Goal: Information Seeking & Learning: Find specific fact

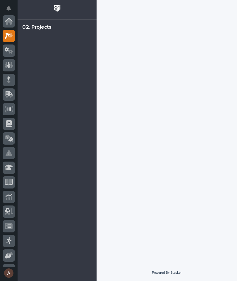
scroll to position [15, 0]
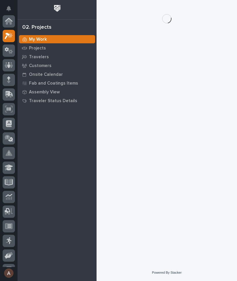
scroll to position [15, 0]
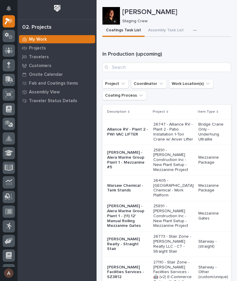
click at [190, 30] on button "button" at bounding box center [196, 31] width 13 height 12
click at [180, 47] on span "Staging Task List" at bounding box center [175, 46] width 31 height 5
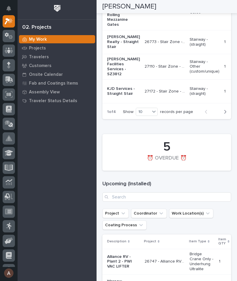
scroll to position [1067, 0]
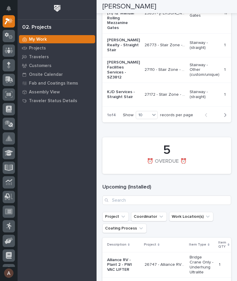
click at [41, 58] on p "Travelers" at bounding box center [39, 56] width 20 height 5
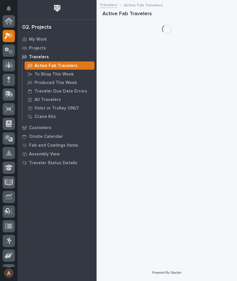
scroll to position [15, 0]
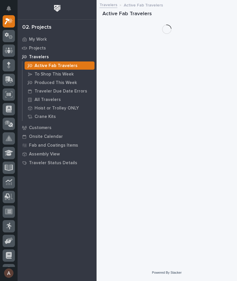
click at [37, 57] on p "Travelers" at bounding box center [39, 56] width 20 height 5
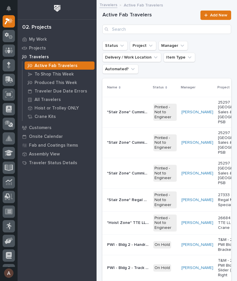
click at [54, 101] on p "All Travelers" at bounding box center [48, 99] width 26 height 5
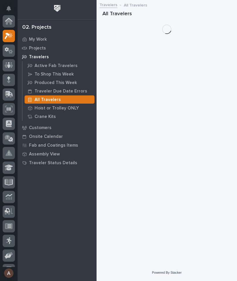
scroll to position [15, 0]
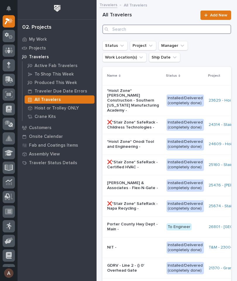
click at [157, 27] on input "Search" at bounding box center [166, 29] width 129 height 9
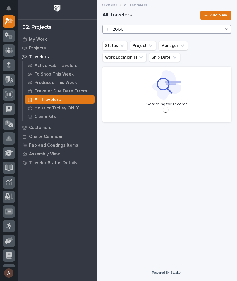
type input "26665"
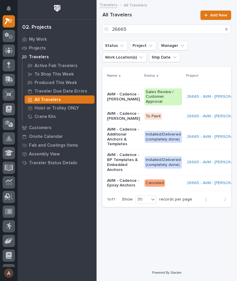
click at [120, 94] on p "AVM - Cadence - [PERSON_NAME]" at bounding box center [123, 97] width 33 height 10
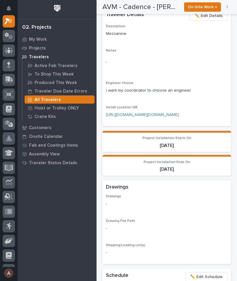
scroll to position [312, 0]
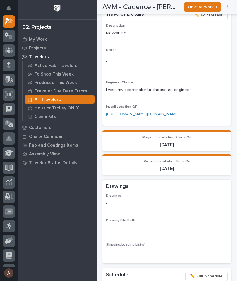
click at [203, 111] on p "[URL][DOMAIN_NAME][DOMAIN_NAME]" at bounding box center [167, 114] width 122 height 6
click at [8, 18] on icon at bounding box center [9, 21] width 8 height 7
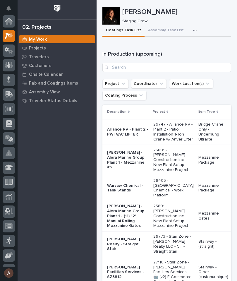
scroll to position [15, 0]
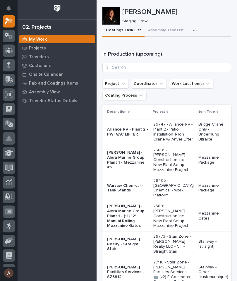
click at [193, 31] on icon "button" at bounding box center [195, 30] width 4 height 4
click at [183, 46] on span "Staging Task List" at bounding box center [175, 46] width 31 height 5
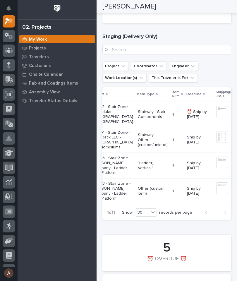
scroll to position [0, 67]
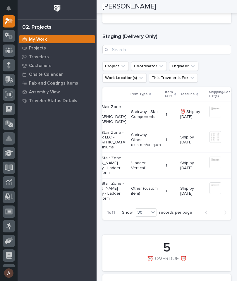
click at [209, 137] on img at bounding box center [215, 137] width 12 height 12
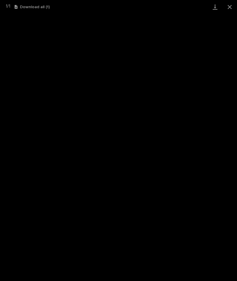
click at [214, 5] on link "Download" at bounding box center [215, 7] width 15 height 14
click at [228, 6] on button "Close gallery" at bounding box center [229, 7] width 15 height 14
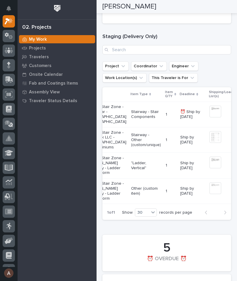
click at [228, 4] on div "[PERSON_NAME]" at bounding box center [166, 6] width 129 height 13
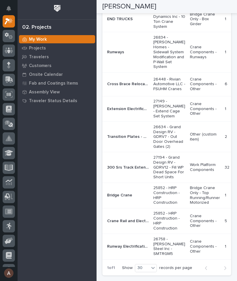
scroll to position [589, 0]
